Goal: Information Seeking & Learning: Learn about a topic

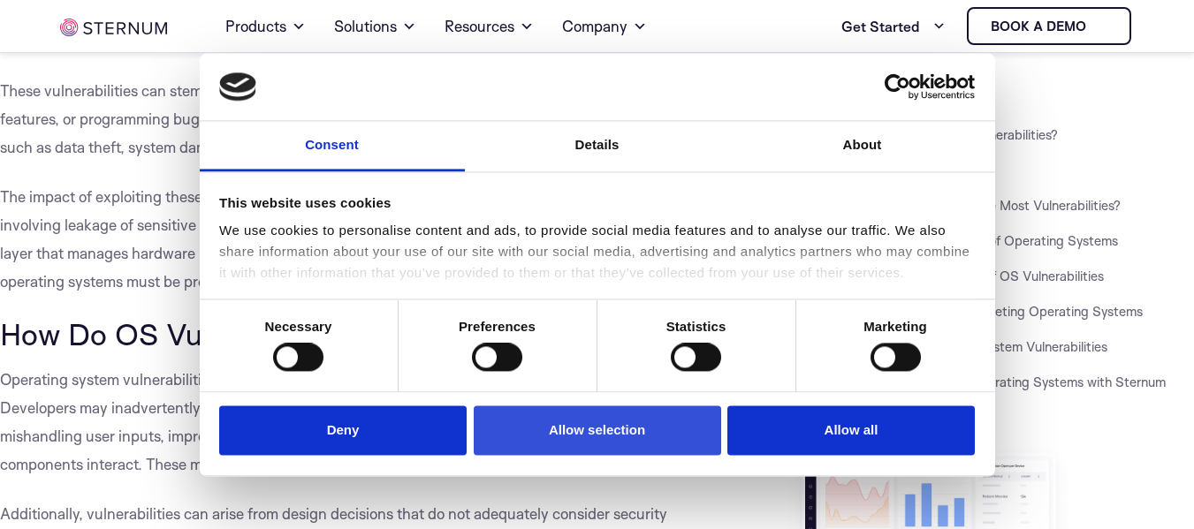
click at [579, 430] on button "Allow selection" at bounding box center [597, 431] width 247 height 50
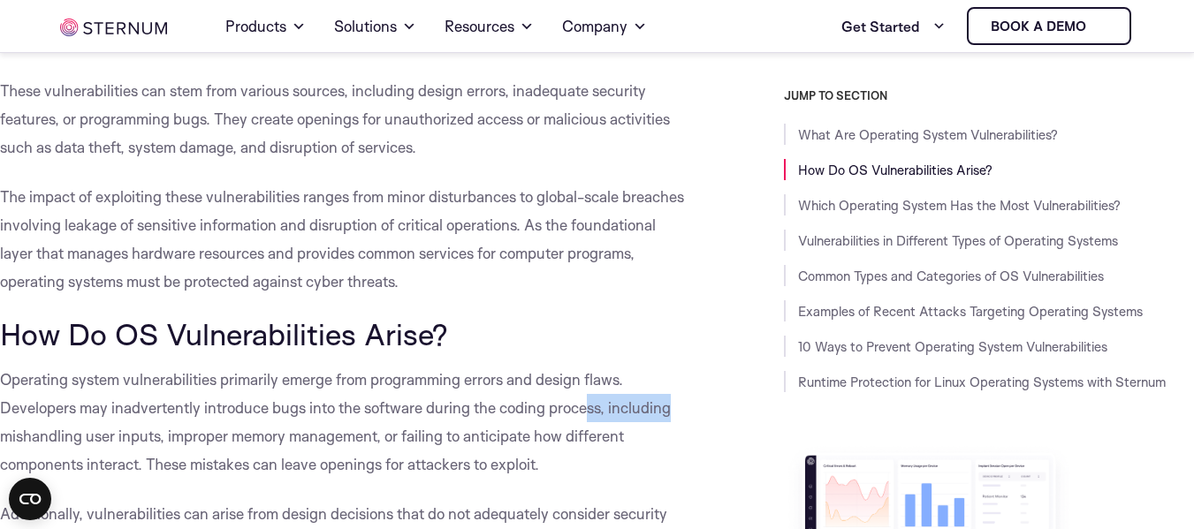
drag, startPoint x: 589, startPoint y: 421, endPoint x: 690, endPoint y: 407, distance: 101.6
click at [719, 515] on div "JUMP TO SECTION What Are Operating System Vulnerabilities? How Do OS Vulnerabil…" at bounding box center [953, 427] width 482 height 679
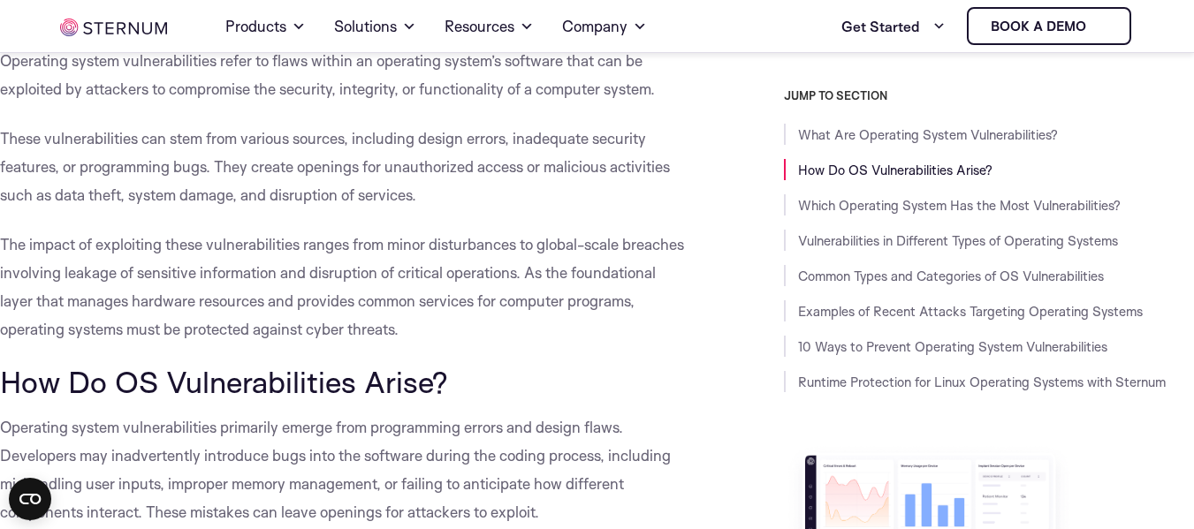
scroll to position [434, 0]
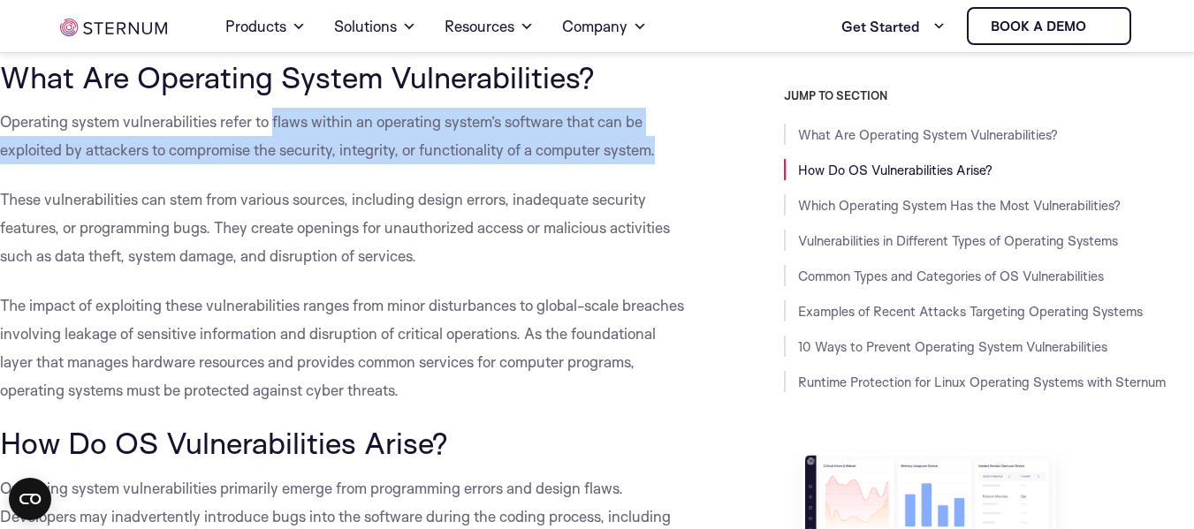
drag, startPoint x: 273, startPoint y: 127, endPoint x: 662, endPoint y: 156, distance: 389.9
click at [655, 156] on span "Operating system vulnerabilities refer to flaws within an operating system’s so…" at bounding box center [327, 135] width 655 height 47
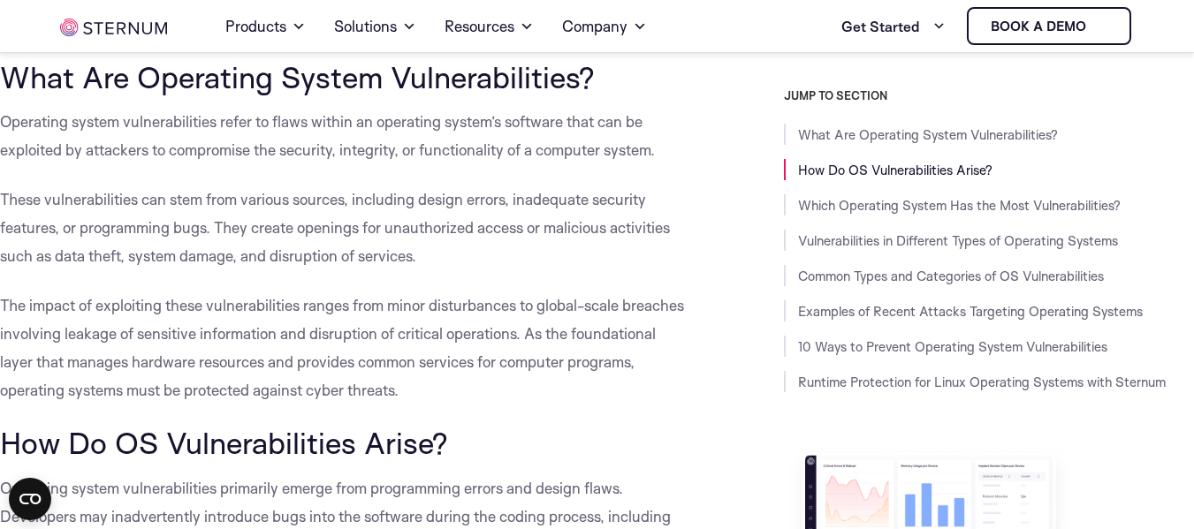
click at [628, 195] on span "These vulnerabilities can stem from various sources, including design errors, i…" at bounding box center [335, 227] width 670 height 75
click at [296, 201] on span "These vulnerabilities can stem from various sources, including design errors, i…" at bounding box center [335, 227] width 670 height 75
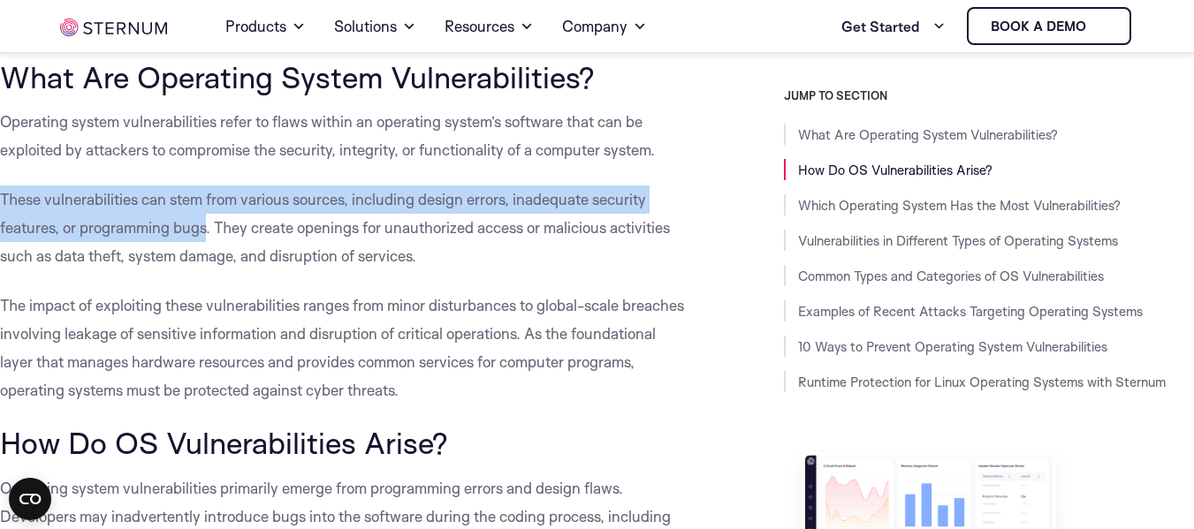
drag, startPoint x: 0, startPoint y: 191, endPoint x: 208, endPoint y: 233, distance: 211.9
click at [208, 233] on span "These vulnerabilities can stem from various sources, including design errors, i…" at bounding box center [335, 227] width 670 height 75
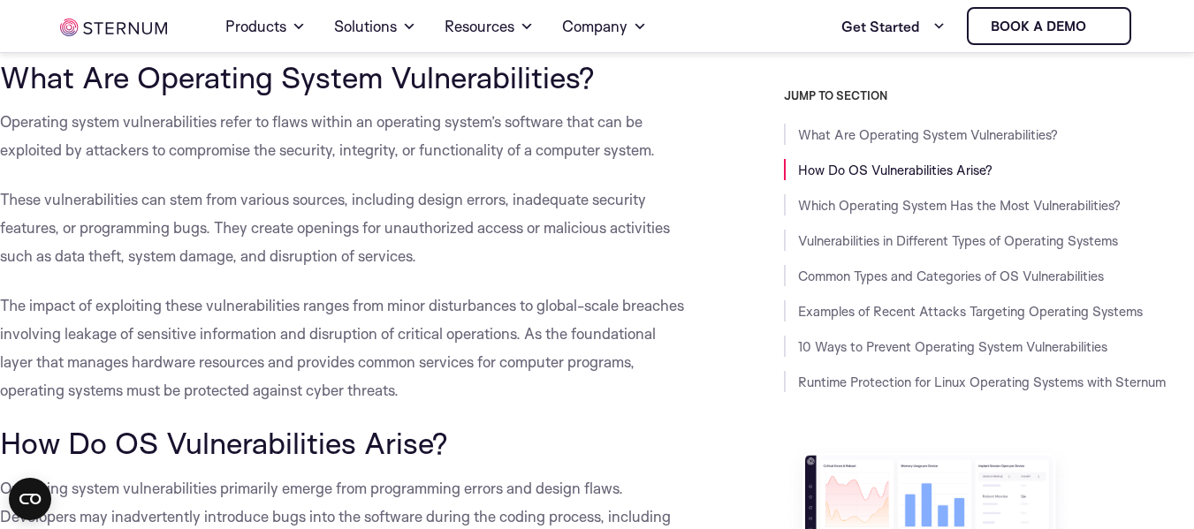
click at [318, 245] on p "These vulnerabilities can stem from various sources, including design errors, i…" at bounding box center [343, 228] width 686 height 85
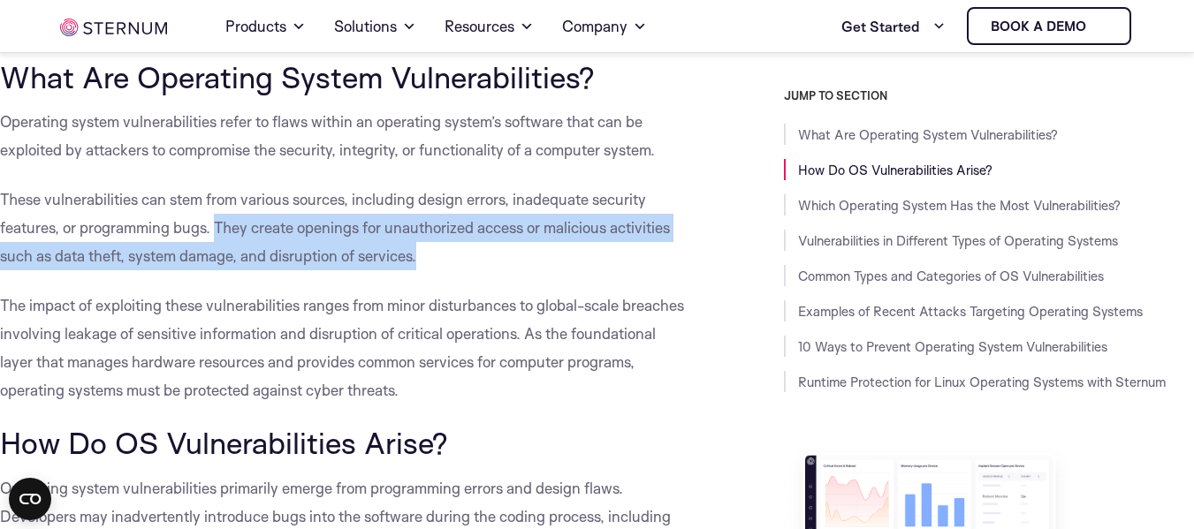
drag, startPoint x: 216, startPoint y: 220, endPoint x: 441, endPoint y: 252, distance: 227.6
click at [441, 252] on p "These vulnerabilities can stem from various sources, including design errors, i…" at bounding box center [343, 228] width 686 height 85
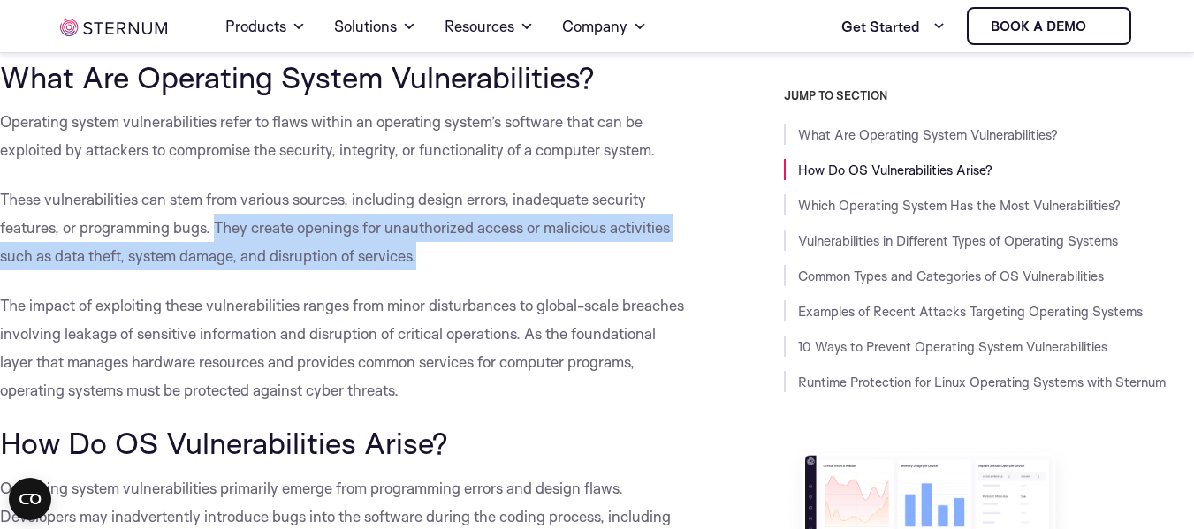
drag, startPoint x: 215, startPoint y: 228, endPoint x: 447, endPoint y: 247, distance: 233.2
click at [447, 247] on p "These vulnerabilities can stem from various sources, including design errors, i…" at bounding box center [343, 228] width 686 height 85
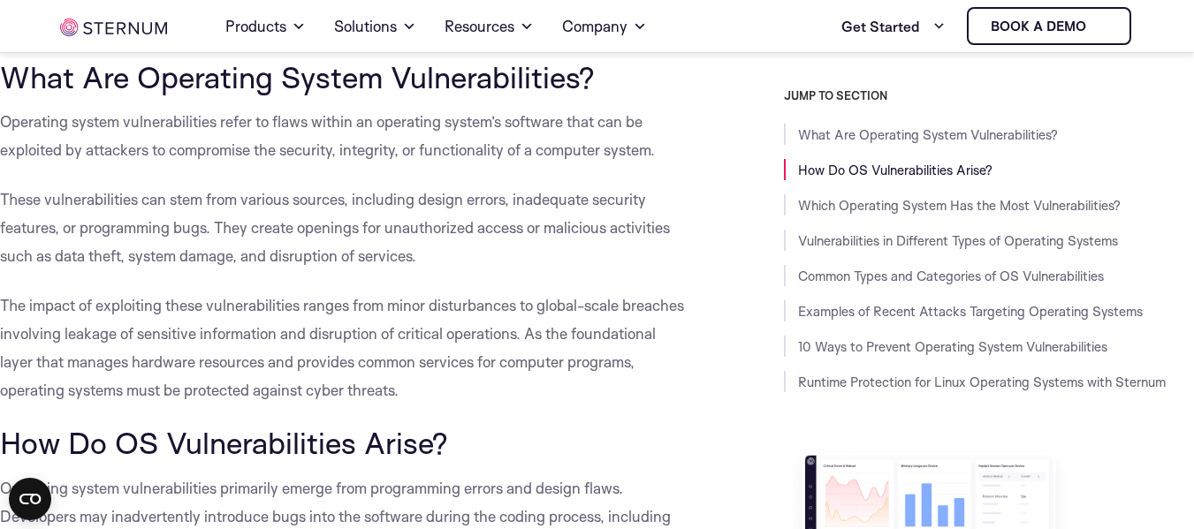
drag, startPoint x: 269, startPoint y: 121, endPoint x: 676, endPoint y: 144, distance: 408.0
click at [676, 144] on p "Operating system vulnerabilities refer to flaws within an operating system’s so…" at bounding box center [343, 136] width 686 height 57
copy span "flaws within an operating system’s software that can be exploited by attackers …"
